Goal: Complete application form

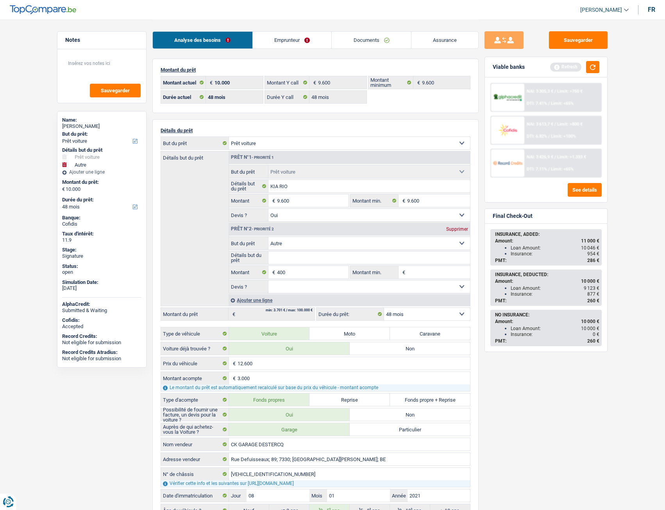
select select "car"
select select "other"
select select "48"
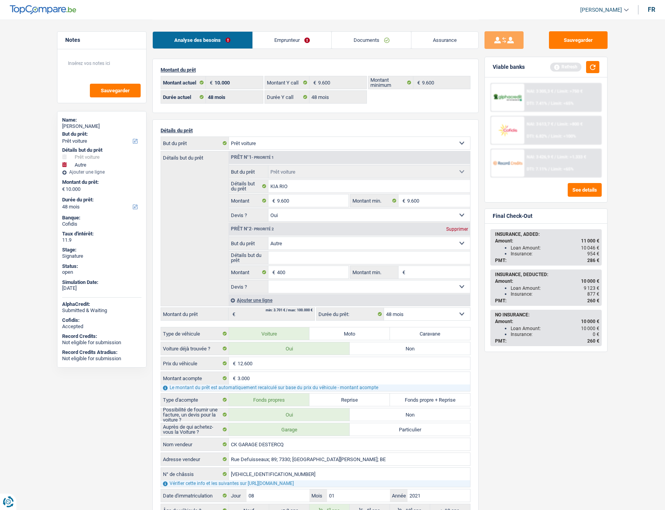
select select "48"
select select "car"
select select "yes"
select select "other"
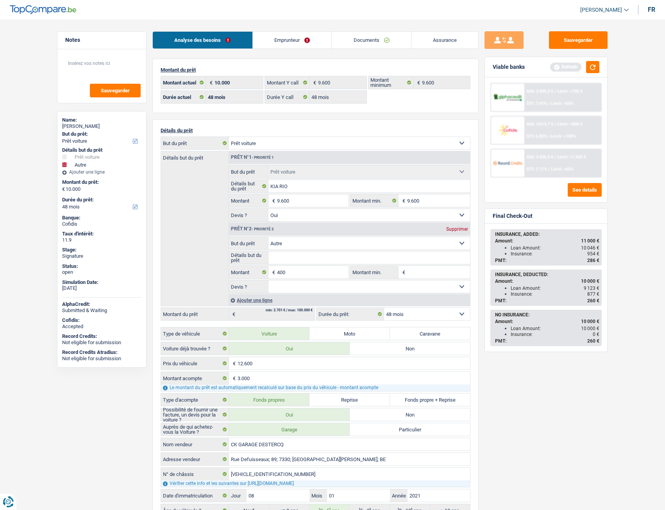
select select "48"
select select "32"
select select "married"
click at [299, 35] on link "Emprunteur" at bounding box center [292, 40] width 79 height 17
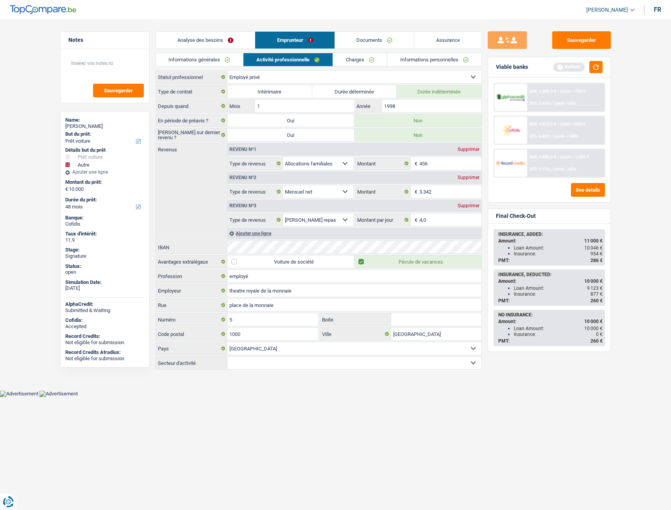
click at [199, 60] on link "Informations générales" at bounding box center [200, 59] width 88 height 13
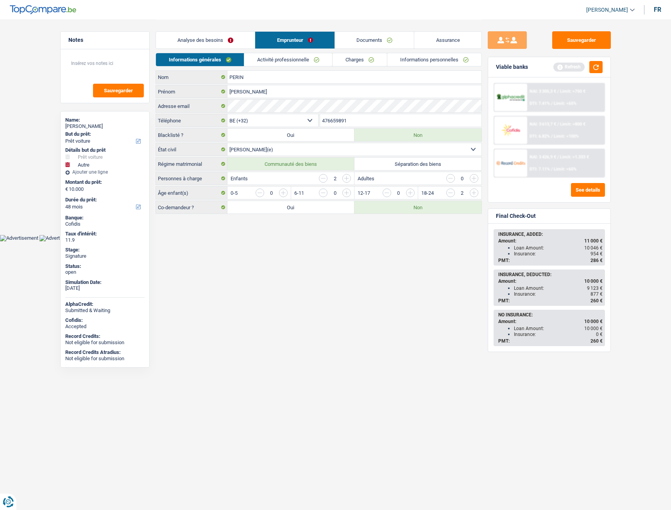
click at [209, 39] on link "Analyse des besoins" at bounding box center [205, 40] width 99 height 17
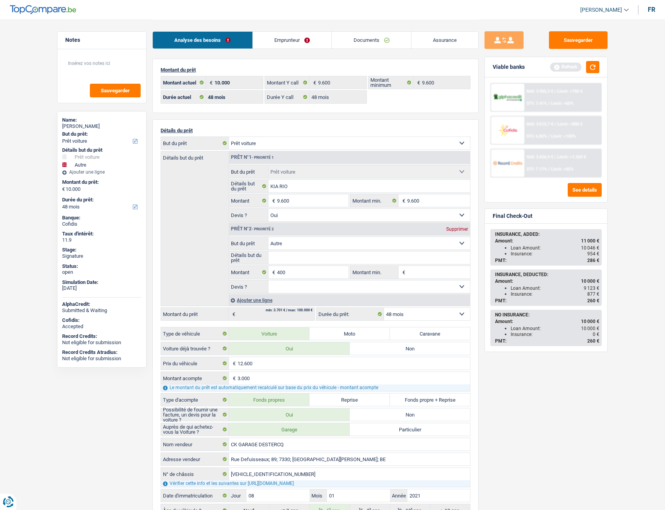
click at [298, 43] on link "Emprunteur" at bounding box center [292, 40] width 79 height 17
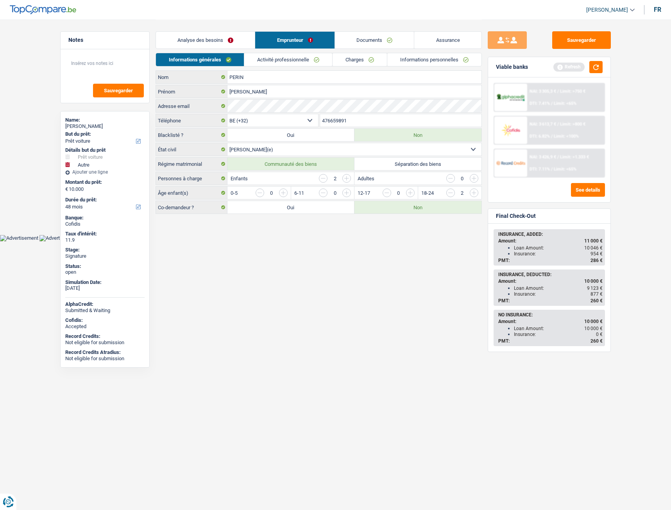
click at [300, 66] on li "Activité professionnelle" at bounding box center [288, 60] width 88 height 14
click at [298, 65] on link "Activité professionnelle" at bounding box center [288, 59] width 88 height 13
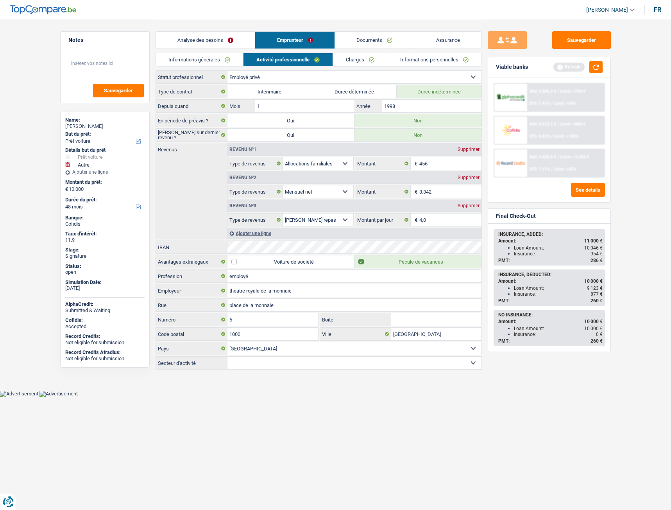
click at [334, 61] on link "Charges" at bounding box center [360, 59] width 54 height 13
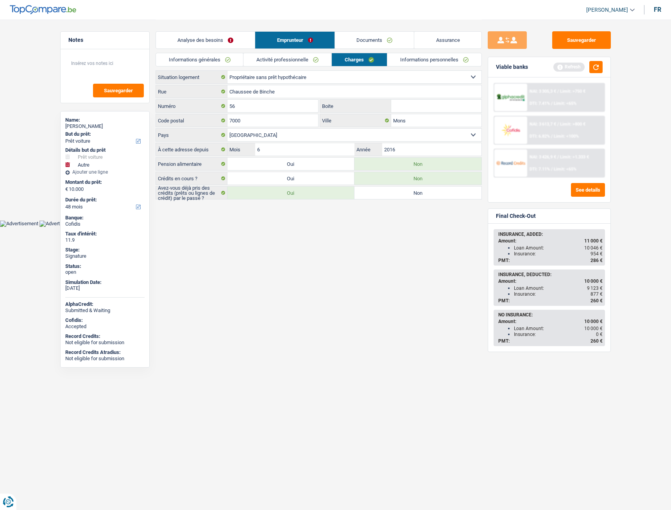
click at [270, 60] on link "Activité professionnelle" at bounding box center [287, 59] width 88 height 13
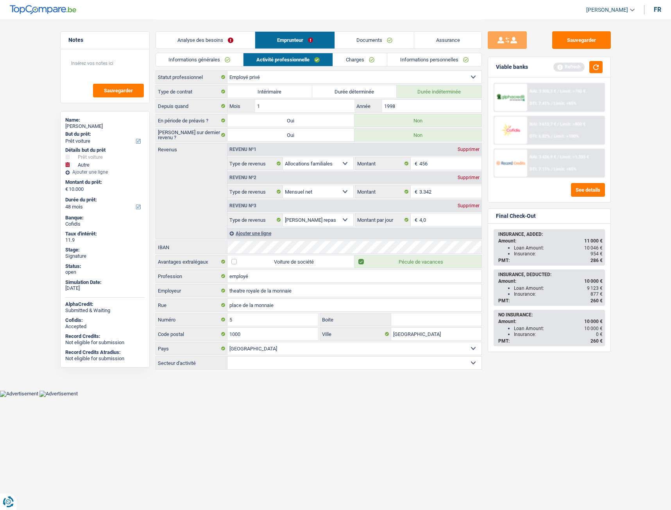
click at [220, 37] on link "Analyse des besoins" at bounding box center [205, 40] width 99 height 17
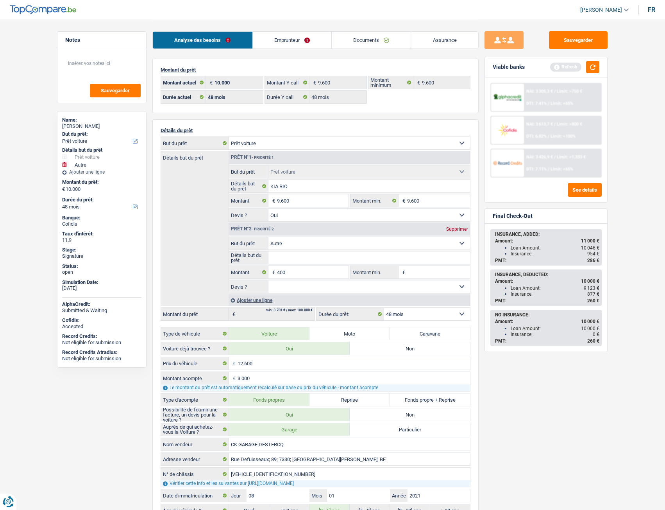
click at [295, 31] on li "Emprunteur" at bounding box center [291, 40] width 79 height 18
click at [298, 35] on link "Emprunteur" at bounding box center [292, 40] width 79 height 17
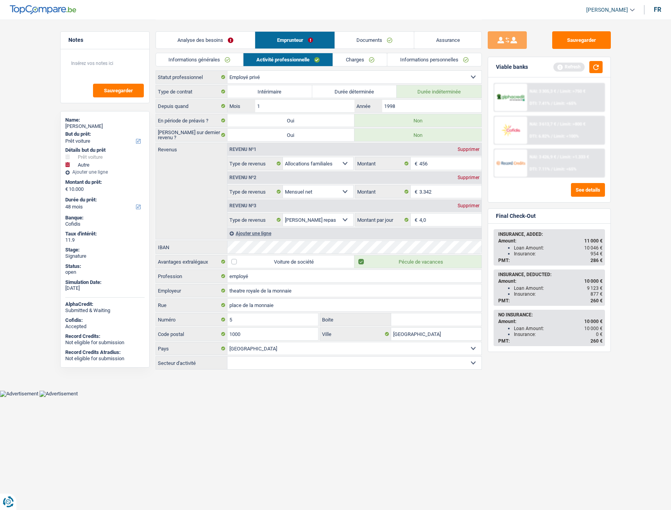
click at [197, 59] on link "Informations générales" at bounding box center [200, 59] width 88 height 13
